Goal: Find specific page/section: Find specific page/section

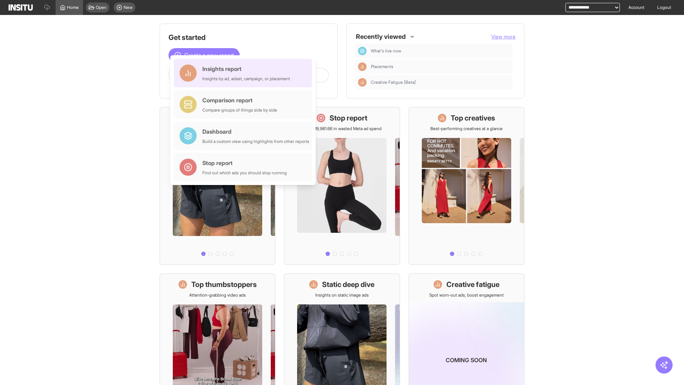
click at [245, 73] on div "Insights report Insights by ad, adset, campaign, or placement" at bounding box center [246, 73] width 88 height 17
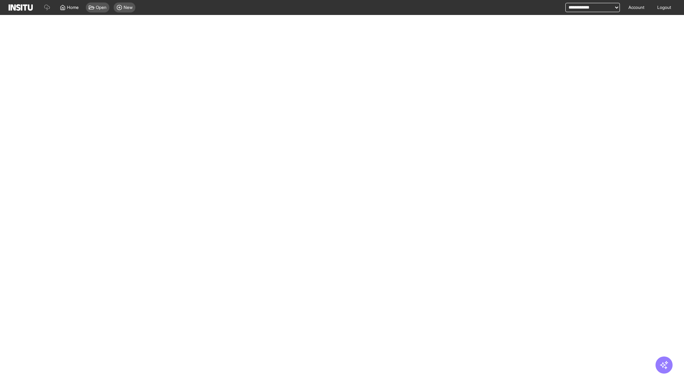
select select "**"
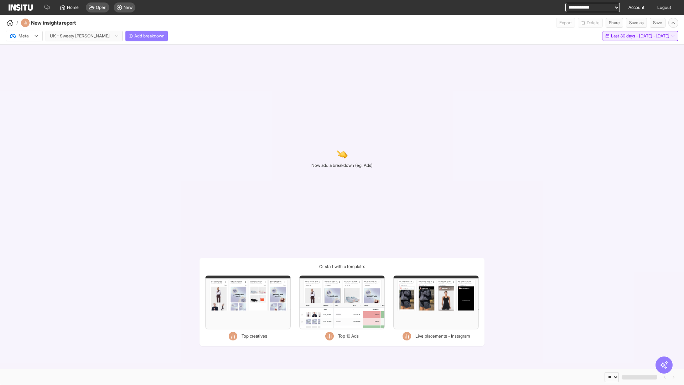
click at [624, 36] on span "Last 30 days - [DATE] - [DATE]" at bounding box center [640, 36] width 58 height 6
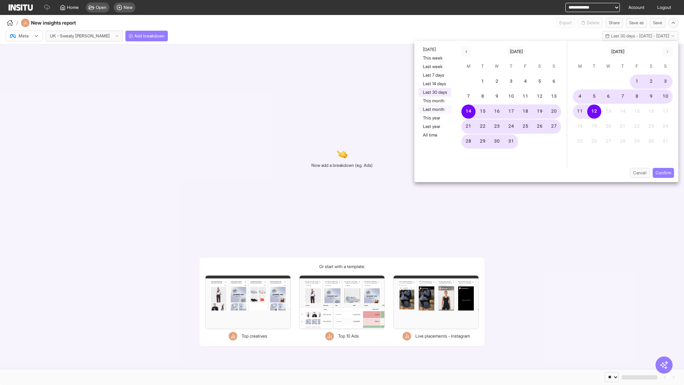
click at [434, 109] on button "Last month" at bounding box center [435, 109] width 33 height 9
